Goal: Task Accomplishment & Management: Manage account settings

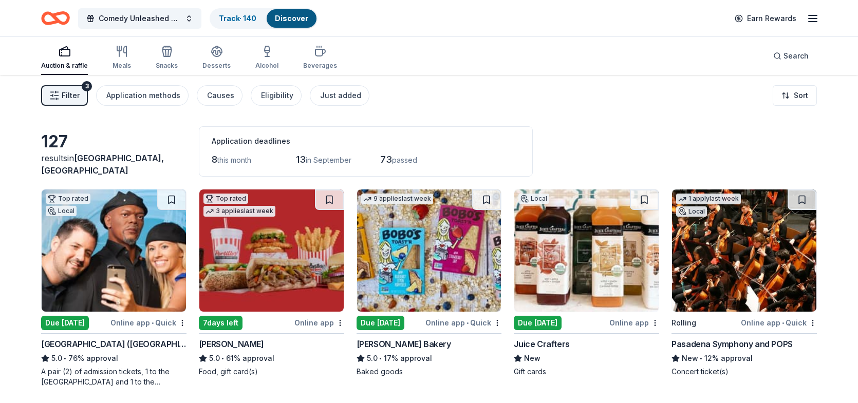
scroll to position [1805, 0]
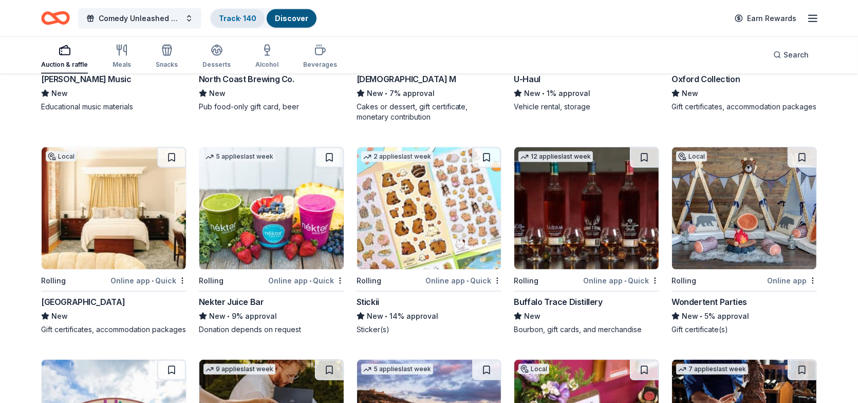
click at [249, 15] on link "Track · 140" at bounding box center [238, 18] width 38 height 9
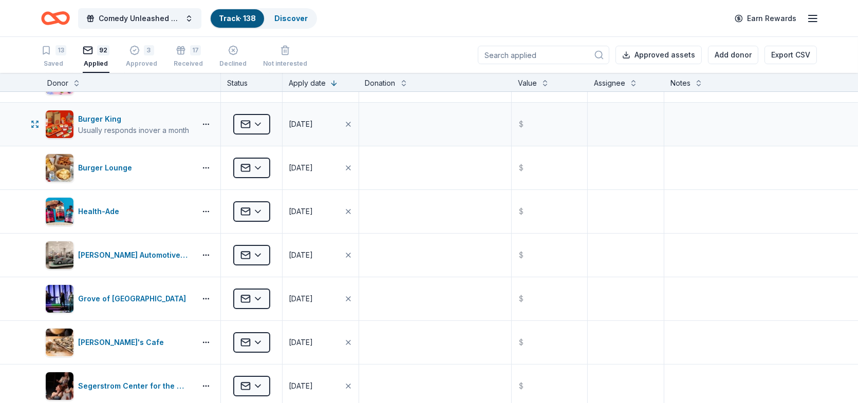
scroll to position [51, 0]
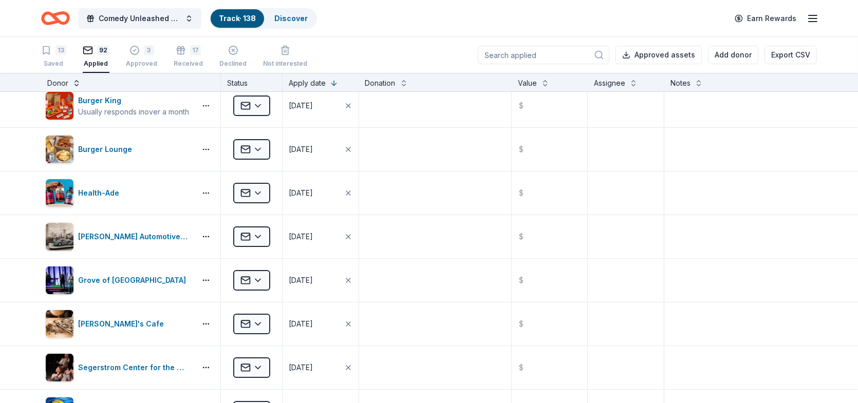
click at [77, 83] on button at bounding box center [76, 82] width 8 height 10
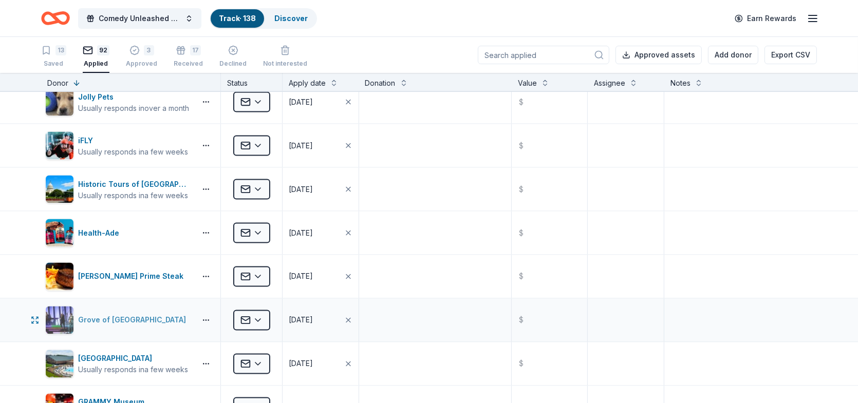
scroll to position [2415, 0]
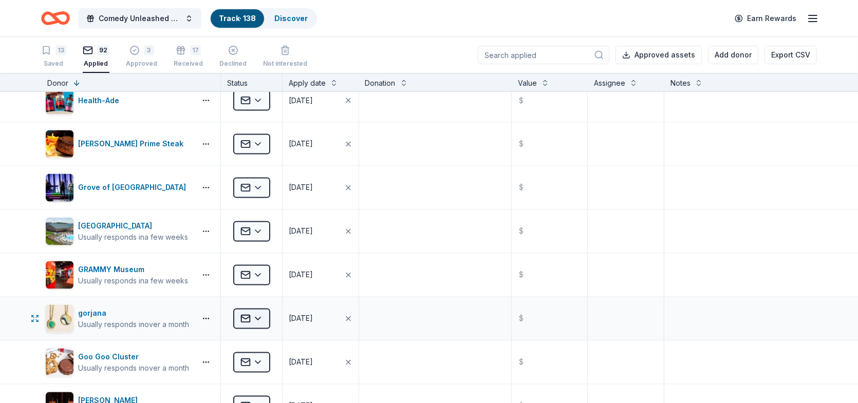
click at [255, 312] on html "Comedy Unleashed 2025 Track · 138 Discover Earn Rewards 13 Saved 92 Applied 3 A…" at bounding box center [429, 201] width 858 height 403
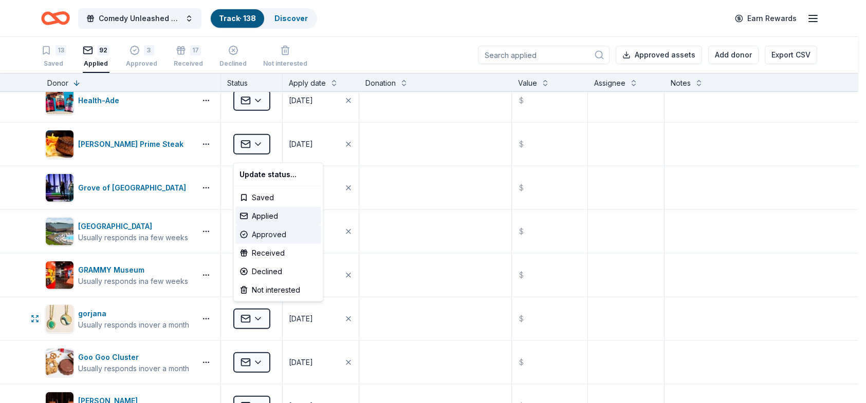
click at [263, 235] on div "Approved" at bounding box center [278, 235] width 85 height 18
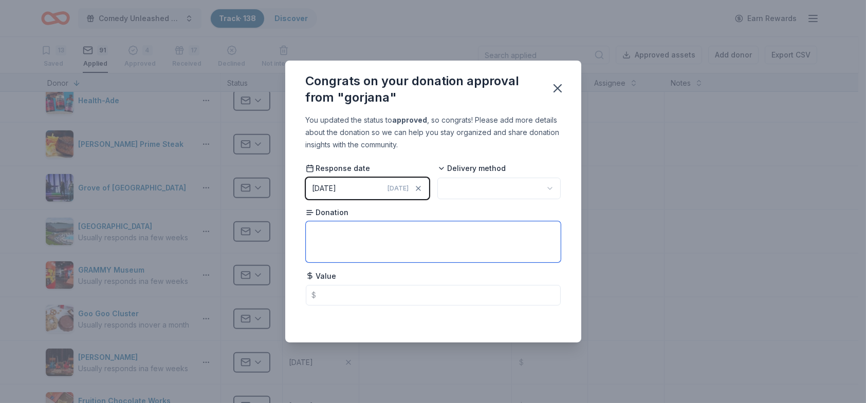
click at [430, 236] on textarea at bounding box center [433, 241] width 255 height 41
type textarea "Gift card"
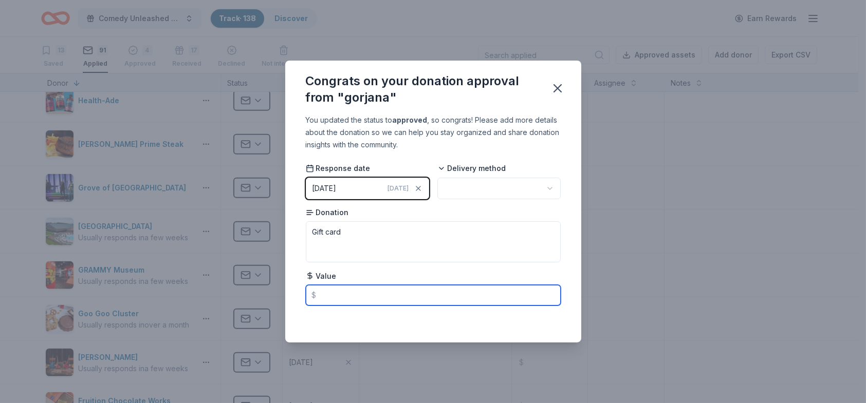
click at [412, 290] on input "text" at bounding box center [433, 295] width 255 height 21
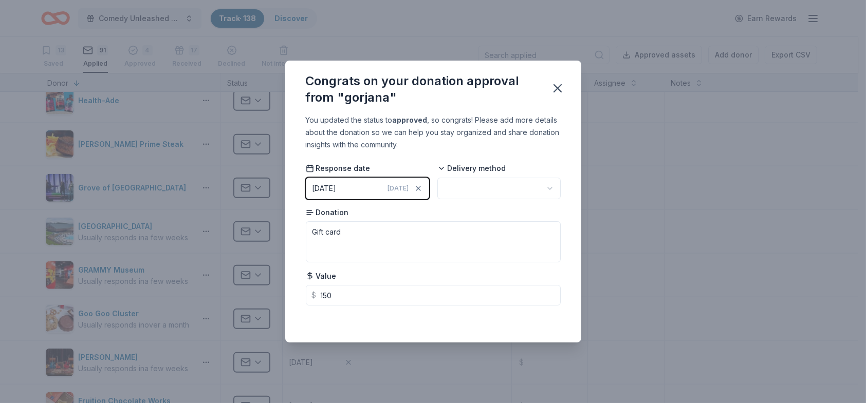
type input "150.00"
click at [670, 230] on div "Congrats on your donation approval from "gorjana" You updated the status to app…" at bounding box center [433, 201] width 866 height 403
click at [558, 89] on icon "button" at bounding box center [557, 88] width 7 height 7
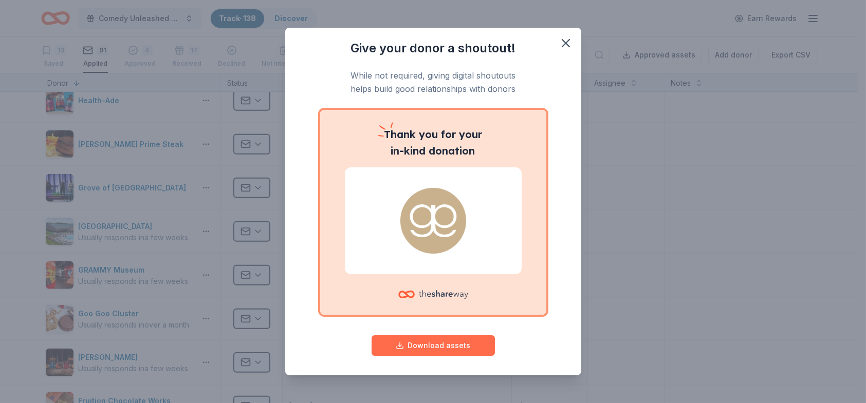
click at [416, 351] on button "Download assets" at bounding box center [432, 345] width 123 height 21
drag, startPoint x: 552, startPoint y: 44, endPoint x: 547, endPoint y: 50, distance: 8.0
click at [558, 44] on icon "button" at bounding box center [565, 43] width 14 height 14
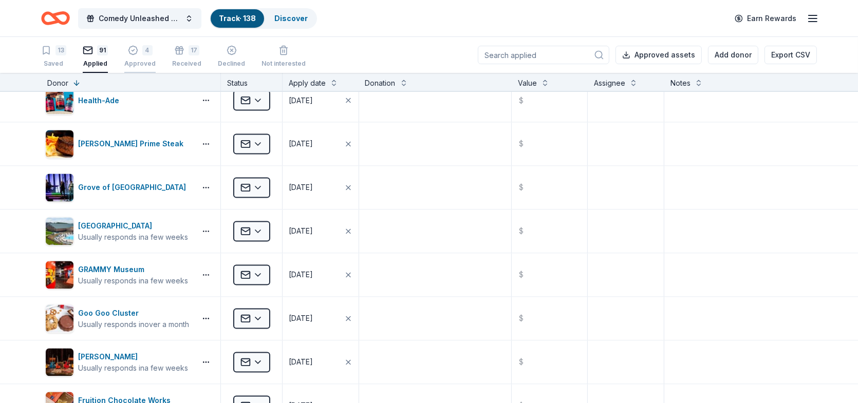
click at [144, 49] on div "4" at bounding box center [147, 45] width 10 height 10
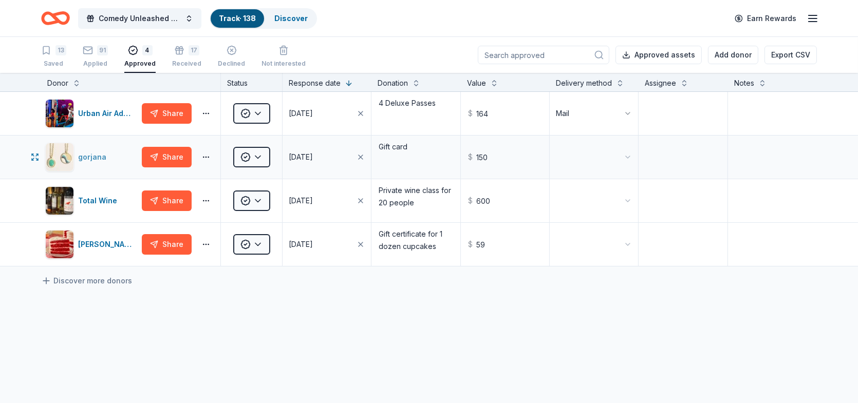
click at [74, 162] on div "gorjana" at bounding box center [91, 157] width 92 height 29
